Goal: Task Accomplishment & Management: Manage account settings

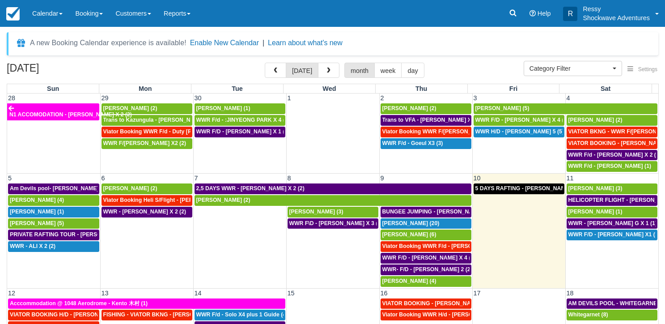
select select
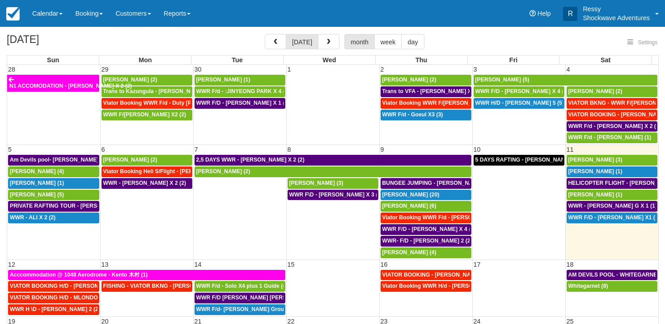
select select
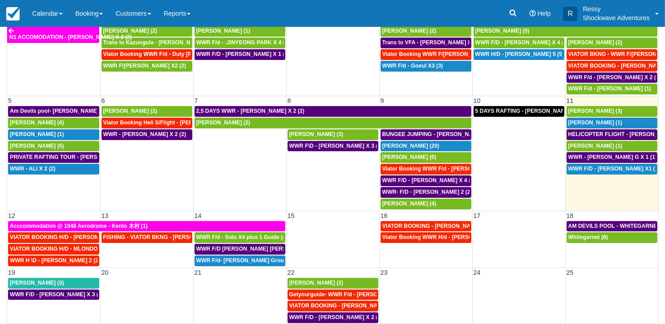
scroll to position [79, 0]
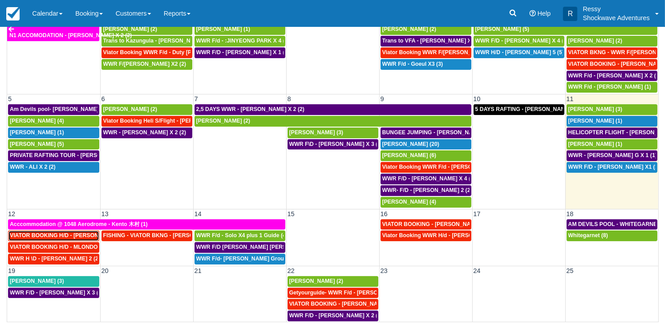
click at [50, 232] on span "VIATOR BOOKING H/D - [PERSON_NAME] 2 (2)" at bounding box center [71, 235] width 122 height 6
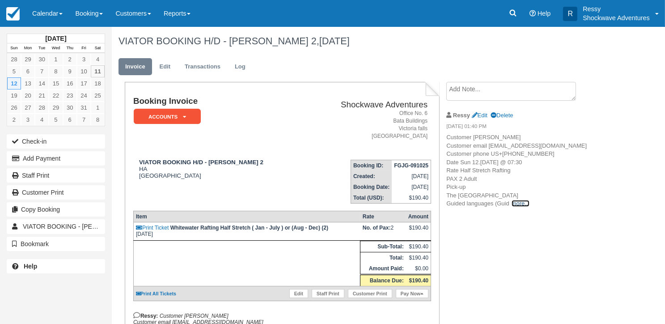
click at [521, 207] on link "more..." at bounding box center [520, 203] width 18 height 7
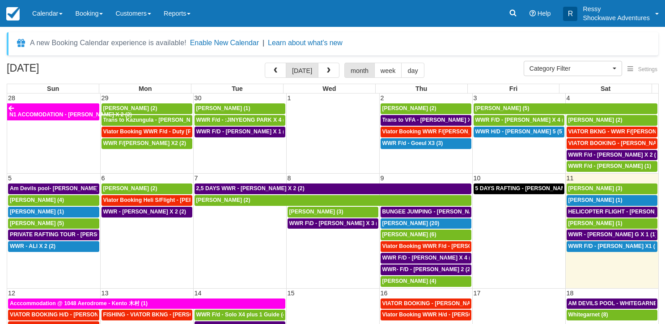
select select
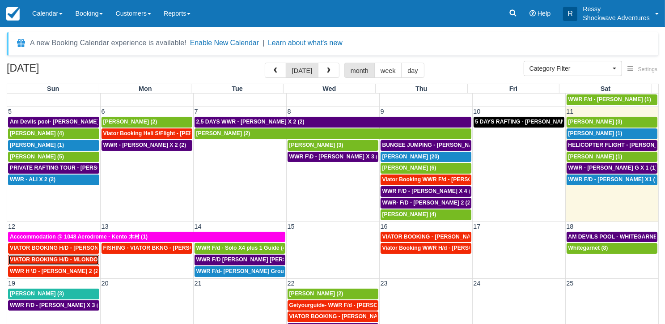
click at [60, 256] on span "VIATOR BOOKING H/D - MLONDOLOZI MAHLENGENI X 4 (4)" at bounding box center [88, 259] width 156 height 6
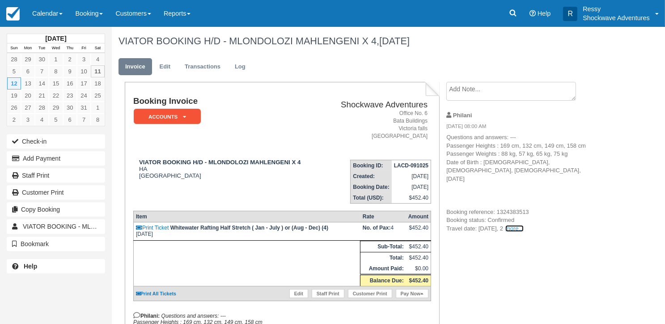
click at [523, 225] on link "more..." at bounding box center [514, 228] width 18 height 7
click at [530, 218] on p "Questions and answers: --- Passenger Heights : 169 cm, 132 cm, 149 cm, 158 cm P…" at bounding box center [521, 182] width 151 height 99
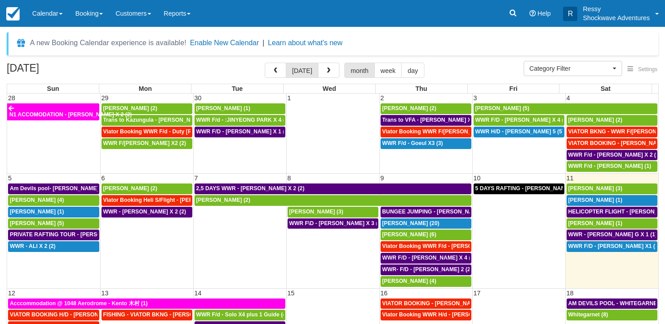
select select
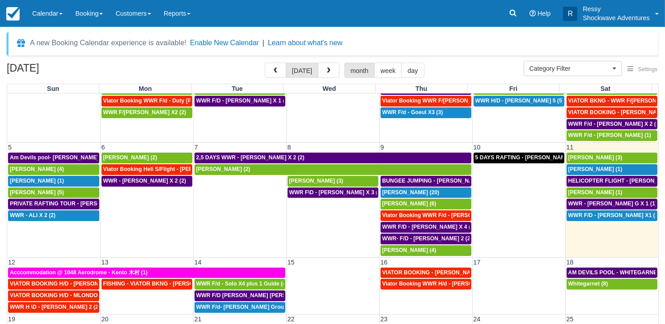
scroll to position [67, 0]
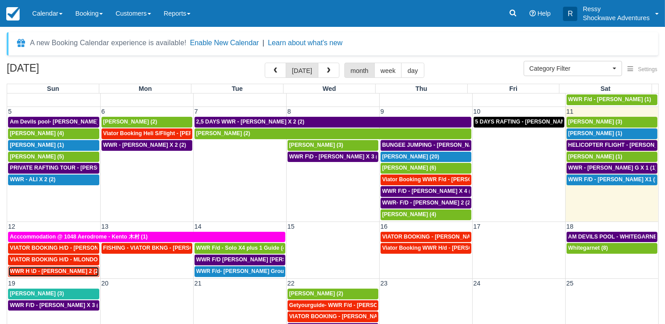
click at [70, 268] on span "WWR H \D - LEVI RAYMOND X 2 (2)" at bounding box center [55, 271] width 90 height 6
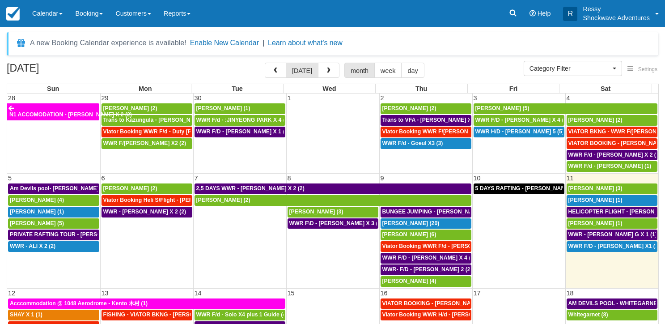
select select
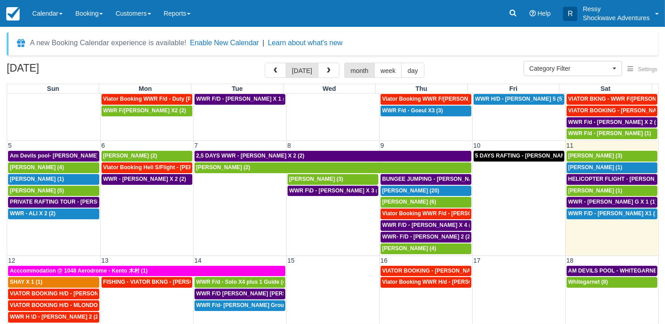
scroll to position [78, 0]
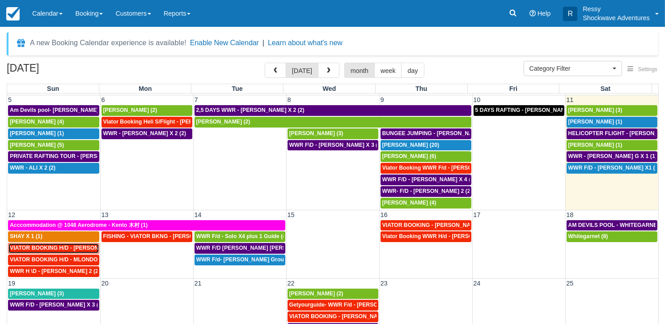
click at [69, 246] on span "VIATOR BOOKING H/D - KROMPINGER RICK X 2 (2)" at bounding box center [71, 248] width 122 height 6
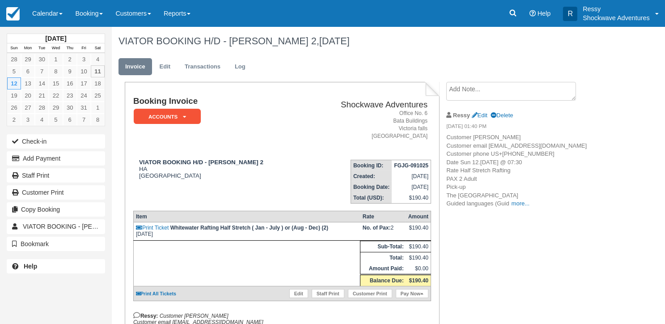
click at [519, 208] on p "Customer [PERSON_NAME] email [EMAIL_ADDRESS][DOMAIN_NAME] Customer phone US+[PH…" at bounding box center [521, 170] width 151 height 75
click at [519, 207] on link "more..." at bounding box center [520, 203] width 18 height 7
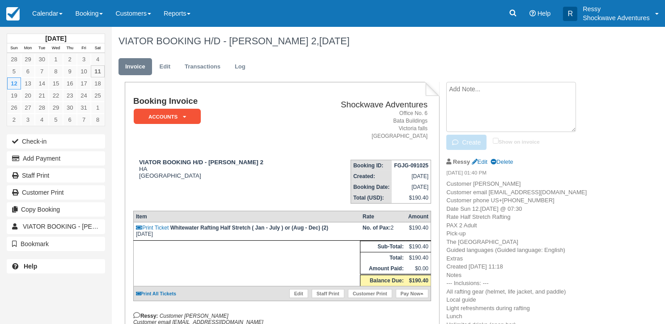
click at [521, 90] on textarea at bounding box center [511, 107] width 130 height 50
type textarea "PICK 0745 HOURS FROM PALM RIVER HOTEL"
click at [452, 139] on icon "button" at bounding box center [457, 142] width 10 height 6
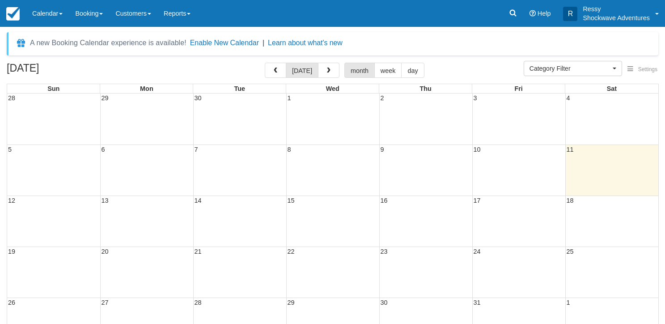
select select
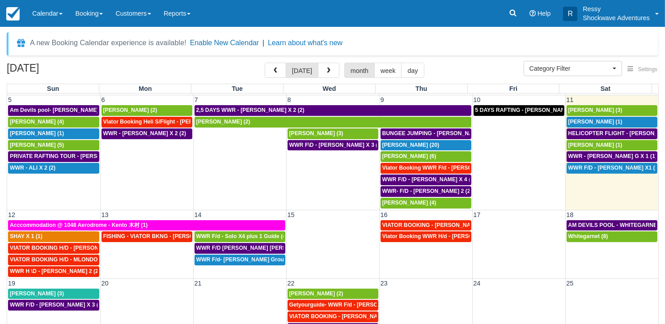
scroll to position [79, 0]
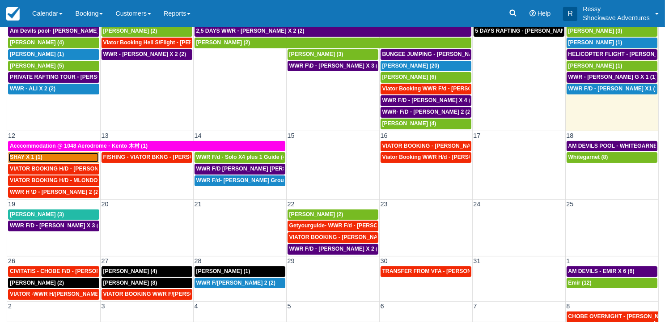
click at [66, 156] on div "SHAY X 1 (1)" at bounding box center [54, 157] width 88 height 7
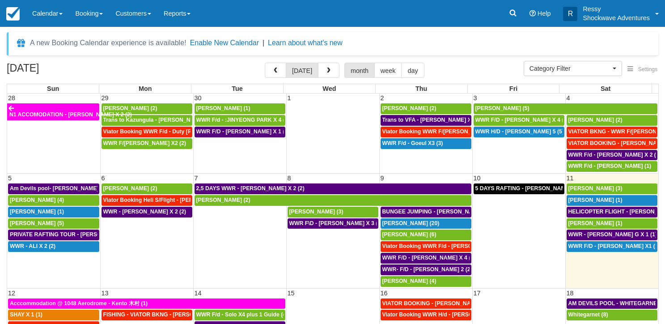
select select
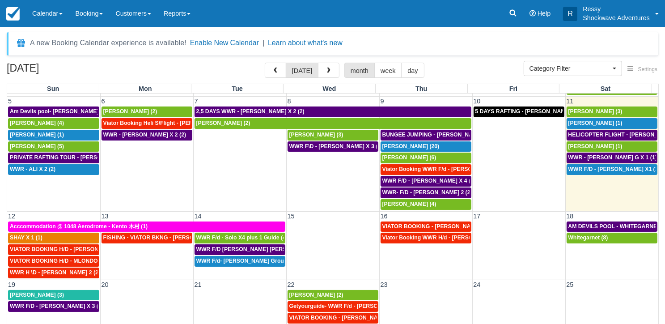
scroll to position [78, 0]
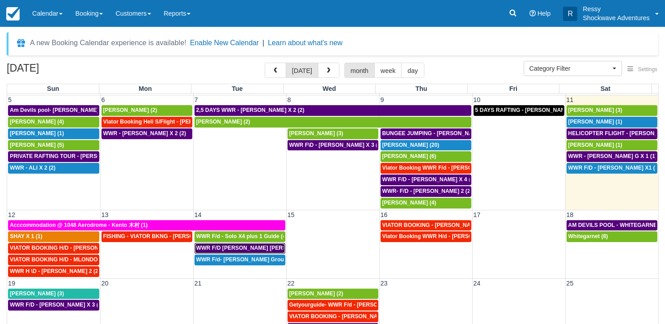
click at [253, 245] on span "WWR F/D [PERSON_NAME] [PERSON_NAME] GROVVE X2 (1)" at bounding box center [276, 248] width 161 height 6
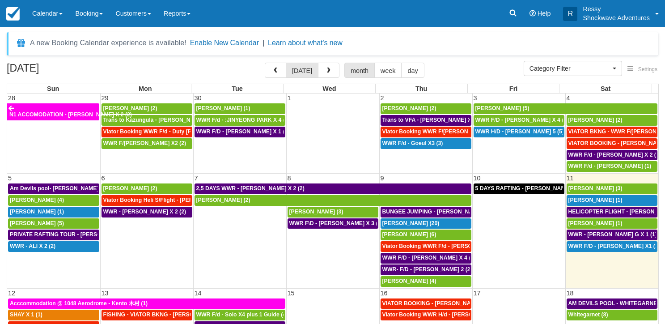
select select
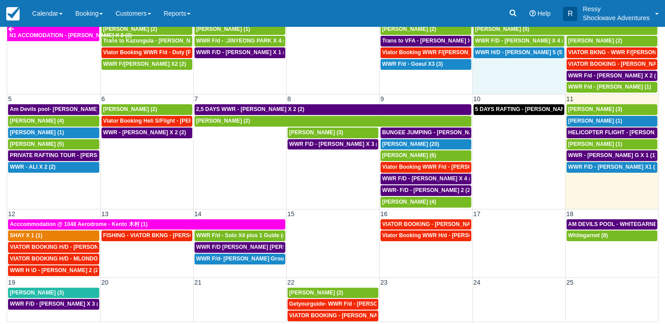
click at [500, 78] on td "WWR H/D - [PERSON_NAME] 5 (5)" at bounding box center [518, 70] width 93 height 46
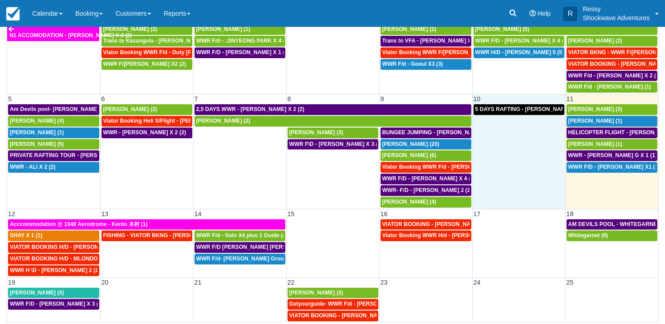
drag, startPoint x: 511, startPoint y: 110, endPoint x: 523, endPoint y: 131, distance: 23.5
click at [523, 131] on table "5 6 7 8 9 10 11 Am Devils pool- Chen Lingfei X 2 (2) Tobias Dollenbacher (2) 2,…" at bounding box center [332, 151] width 651 height 114
click at [523, 131] on body "Menu Calendar Customer Inventory Month Week Day Booking Daily Manifest Daily Li…" at bounding box center [332, 83] width 665 height 324
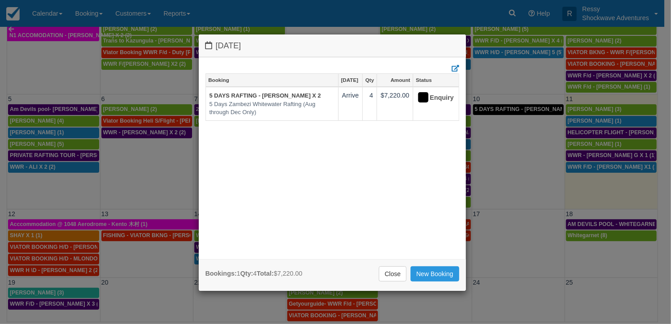
click at [562, 149] on div "Friday October 10 2025 Booking Oct 10 Qty Amount Status 5 DAYS RAFTING - Antony…" at bounding box center [335, 162] width 671 height 324
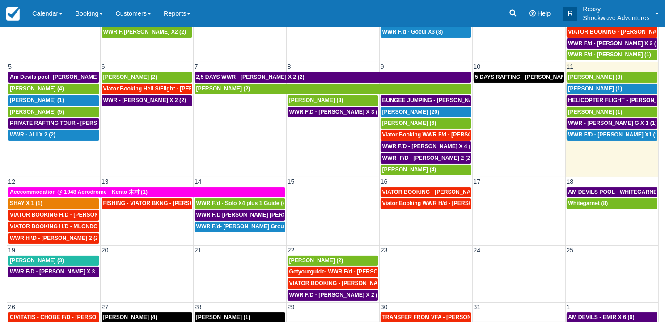
scroll to position [78, 0]
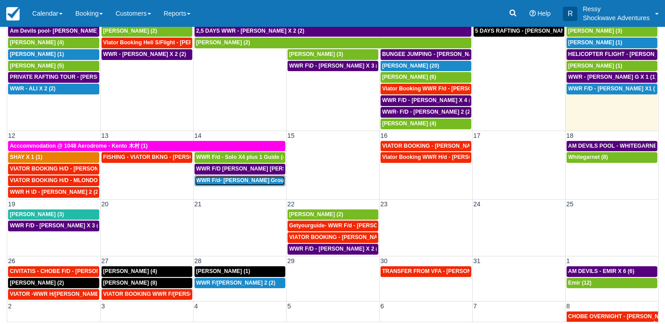
click at [231, 177] on span "WWR F/d- [PERSON_NAME] Group X 30 (30)" at bounding box center [253, 180] width 115 height 6
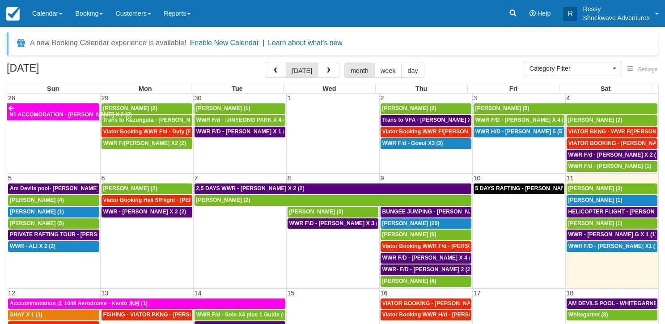
select select
